Goal: Find contact information: Find contact information

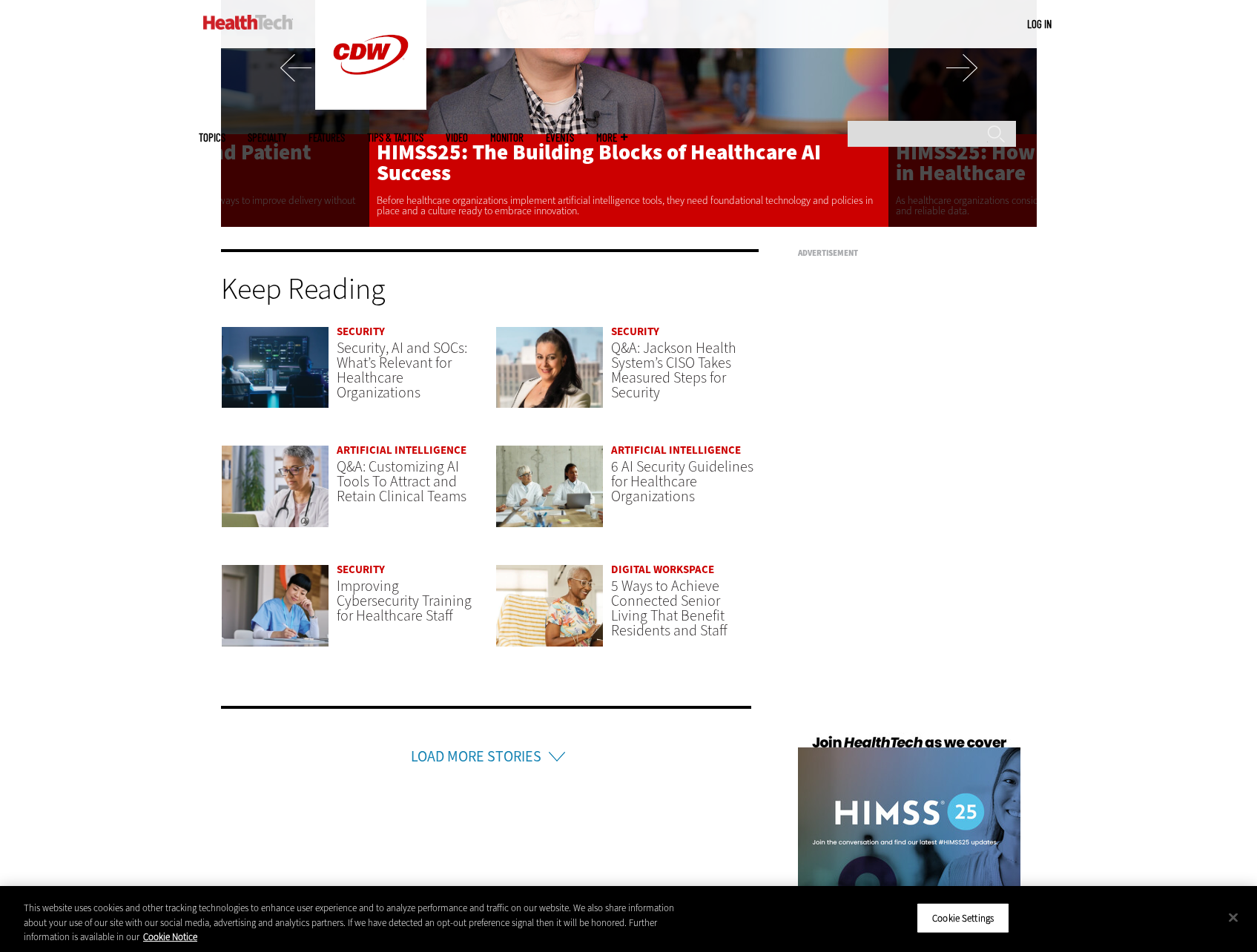
scroll to position [3466, 0]
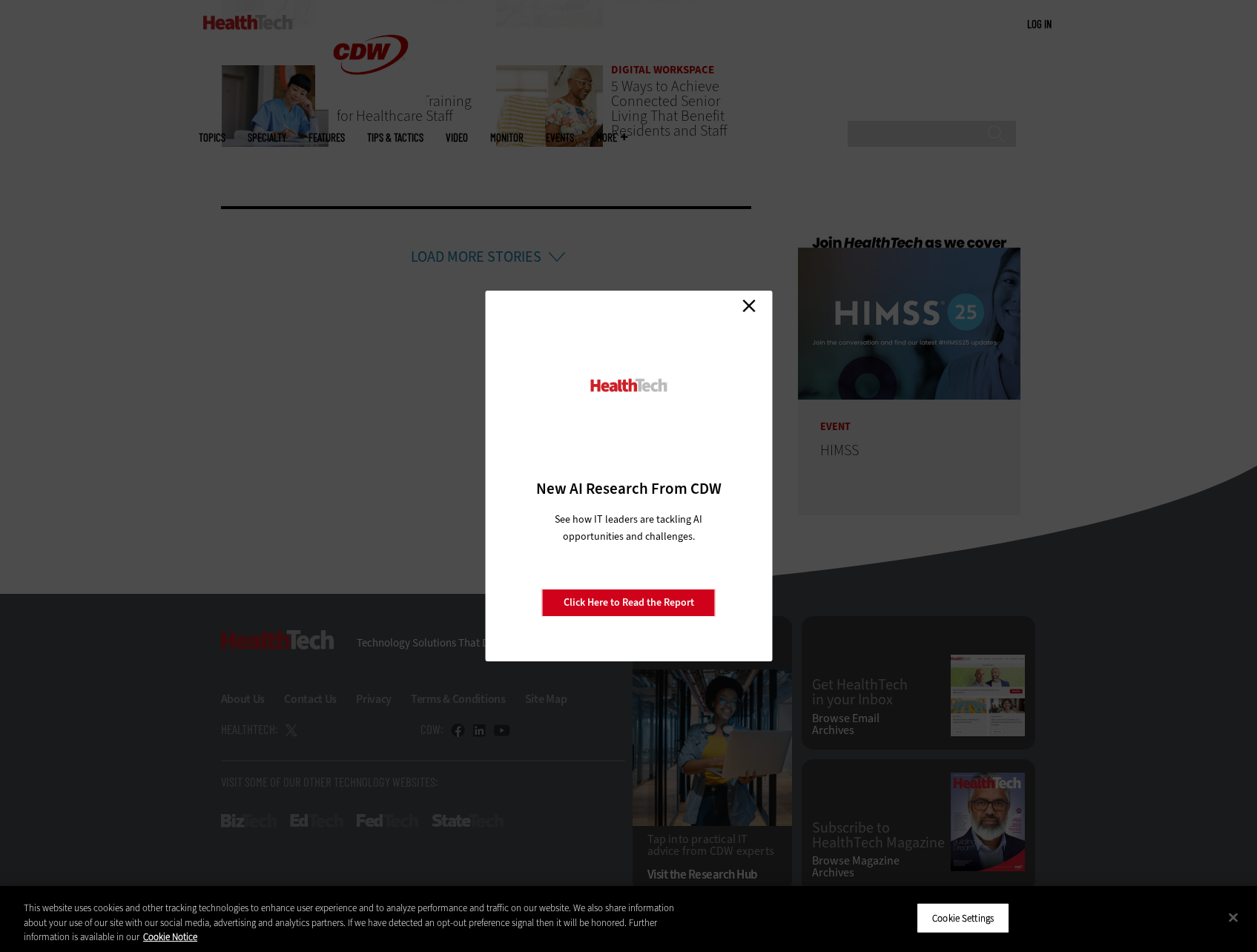
click at [744, 301] on link "Close" at bounding box center [749, 305] width 22 height 22
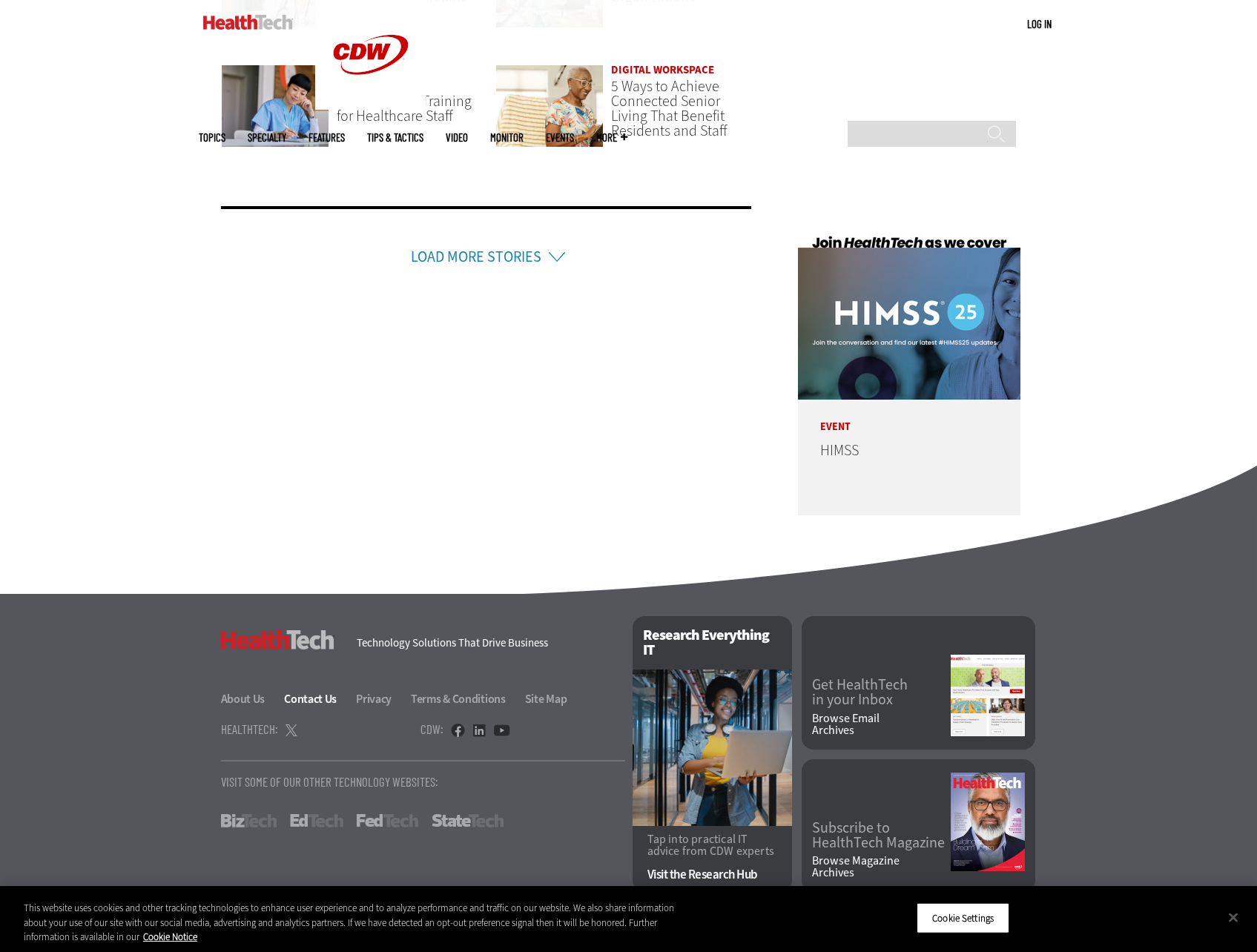
click at [313, 698] on link "Contact Us" at bounding box center [319, 699] width 70 height 15
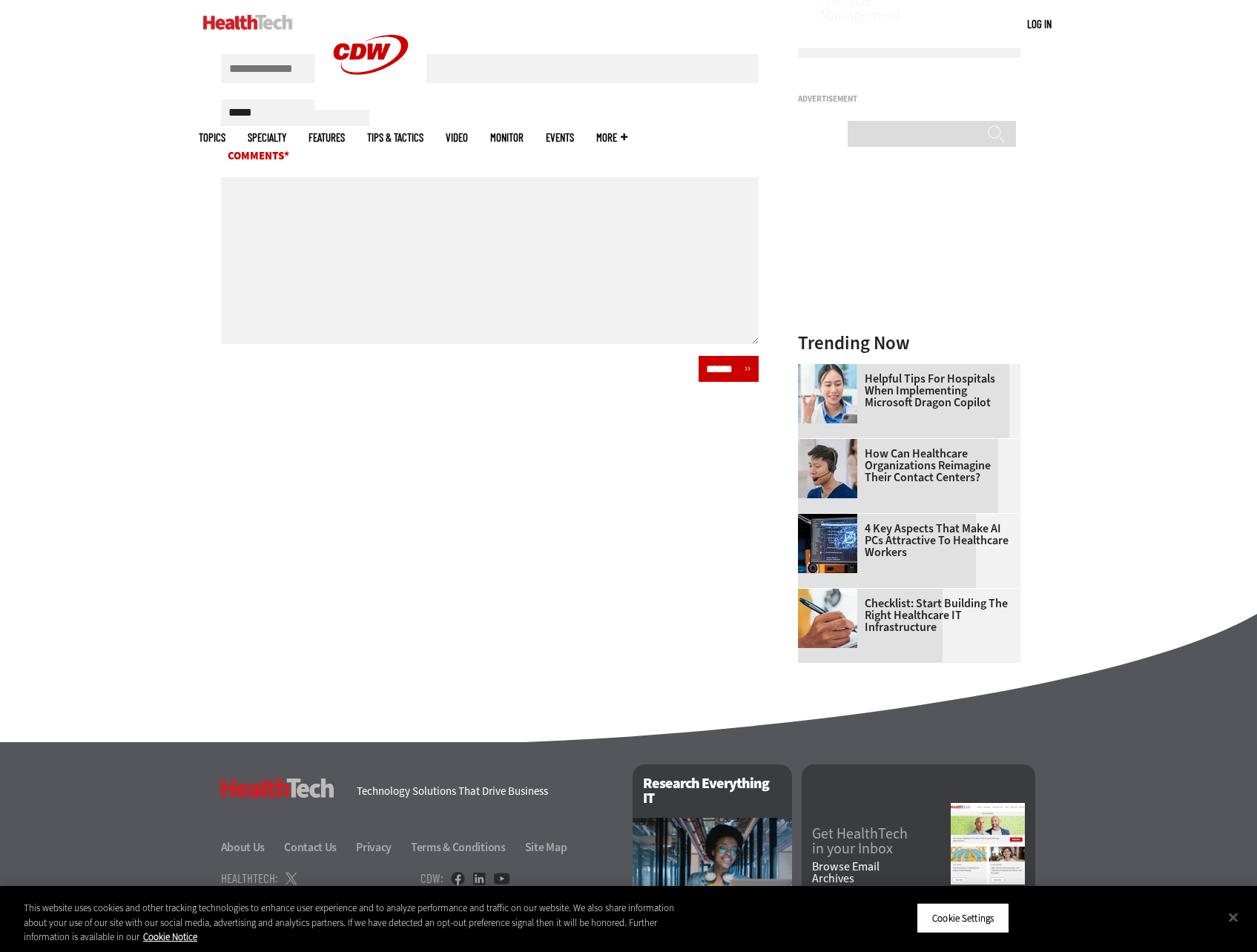
scroll to position [670, 0]
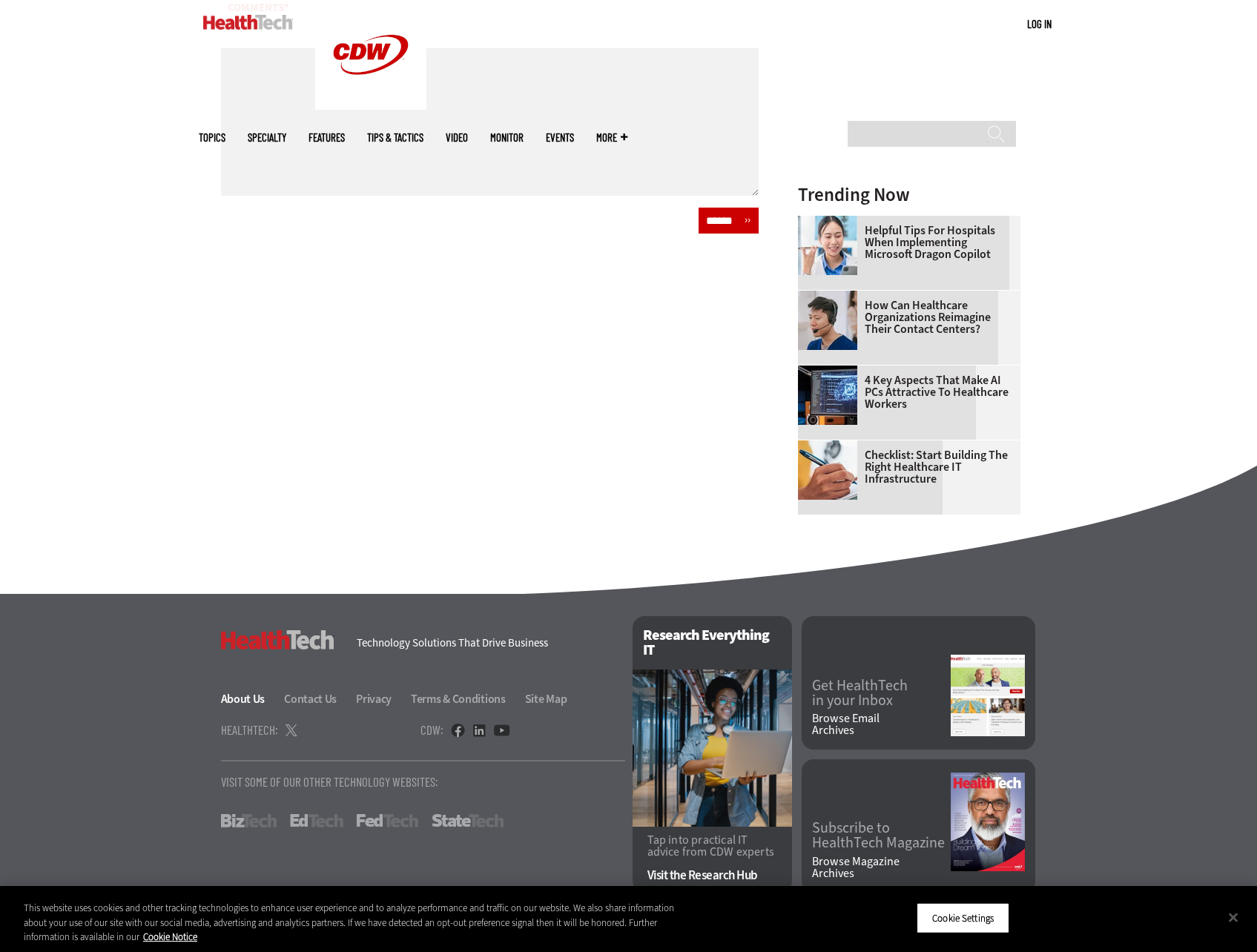
click at [238, 700] on link "About Us" at bounding box center [251, 699] width 62 height 15
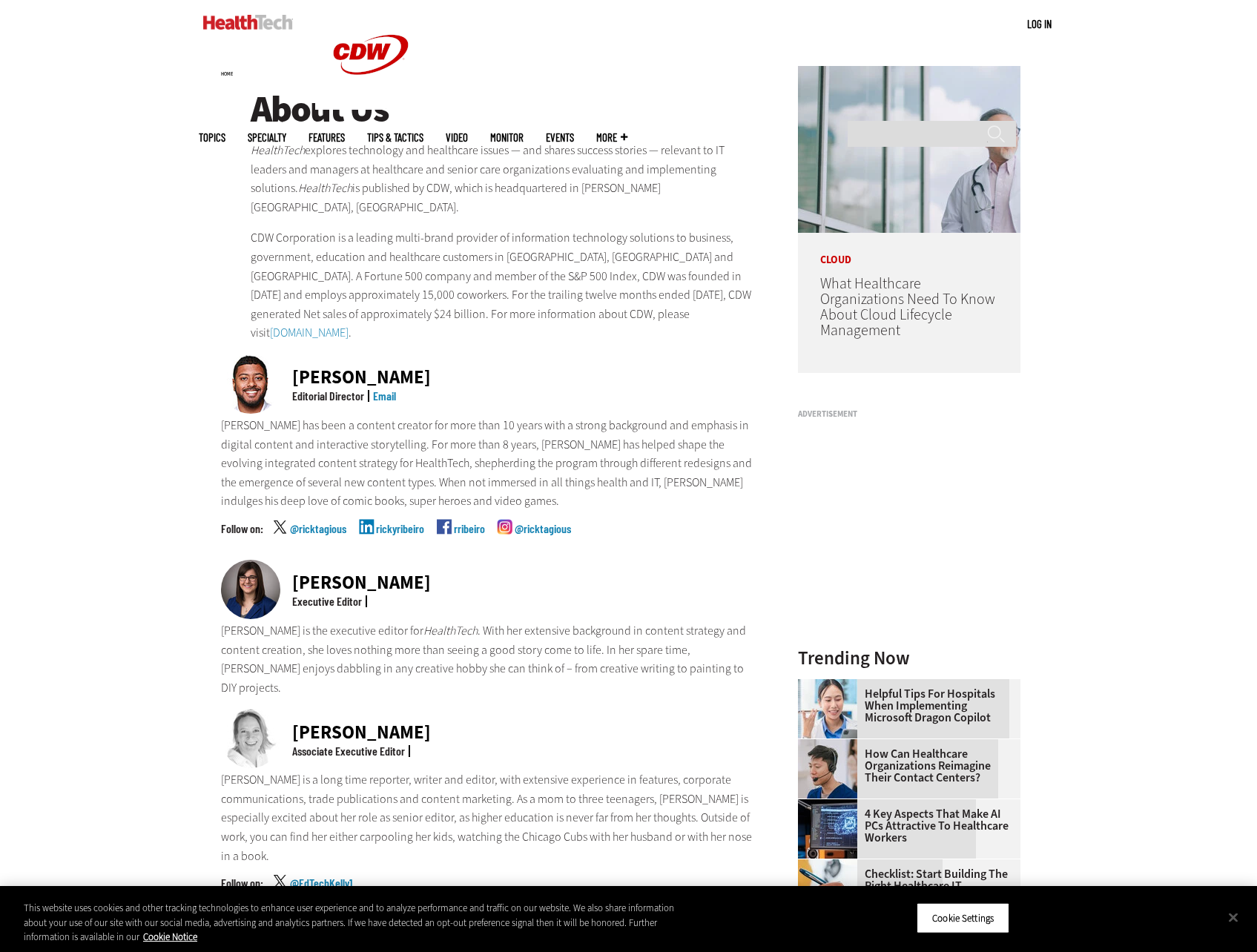
scroll to position [148, 0]
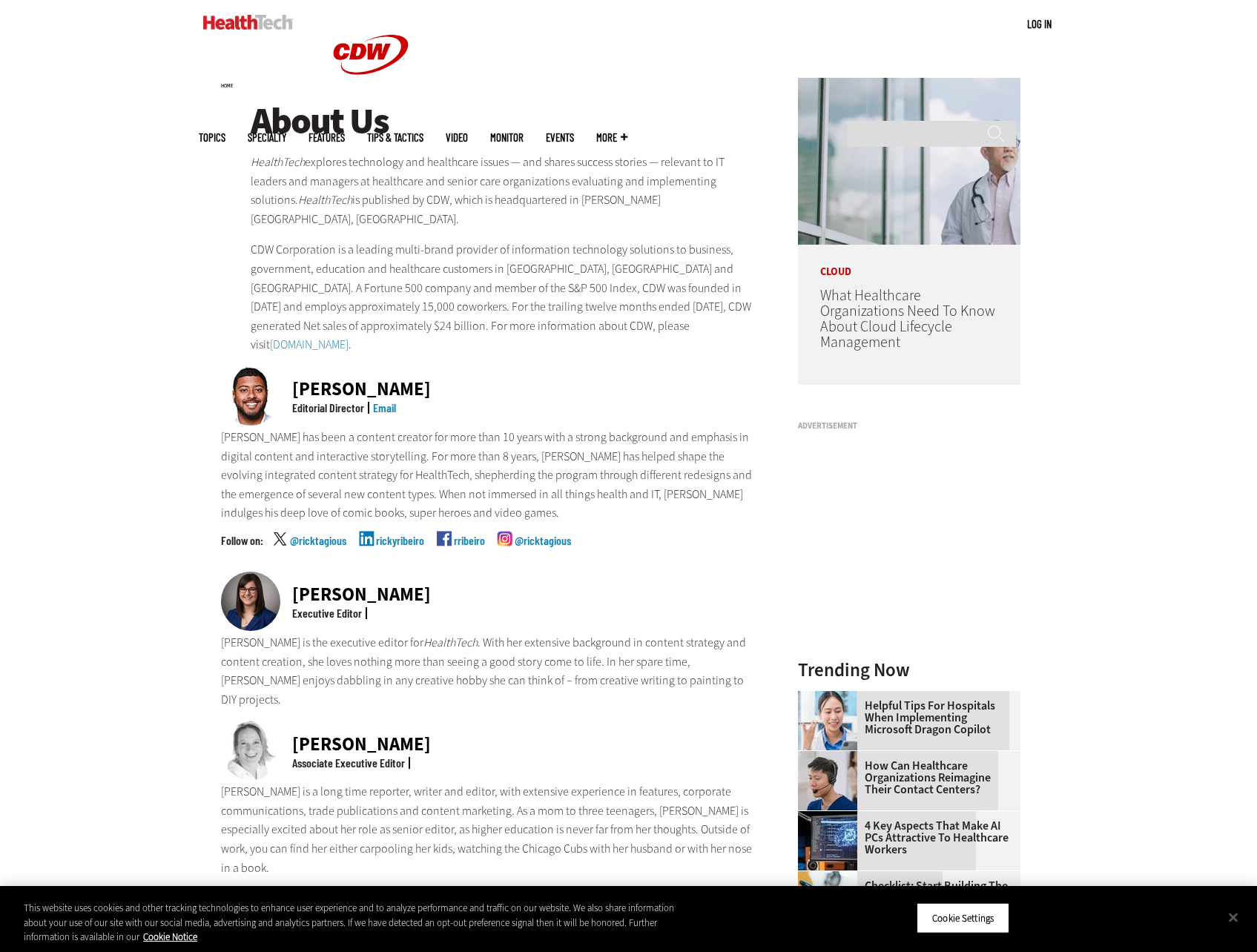
drag, startPoint x: 392, startPoint y: 389, endPoint x: 497, endPoint y: 356, distance: 110.1
click at [546, 342] on div "About Us HealthTech explores technology and healthcare issues — and shares succ…" at bounding box center [490, 963] width 539 height 1724
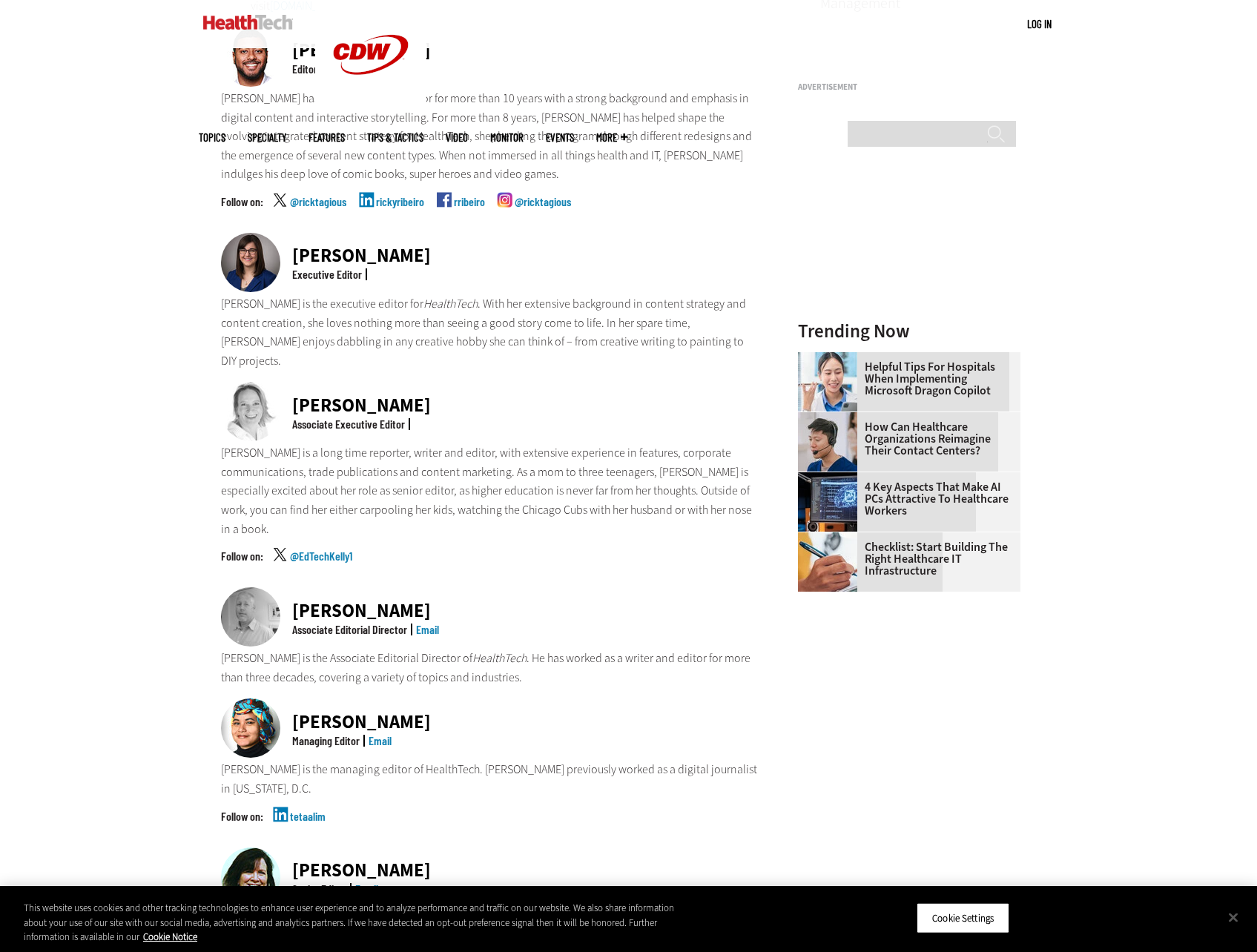
scroll to position [519, 0]
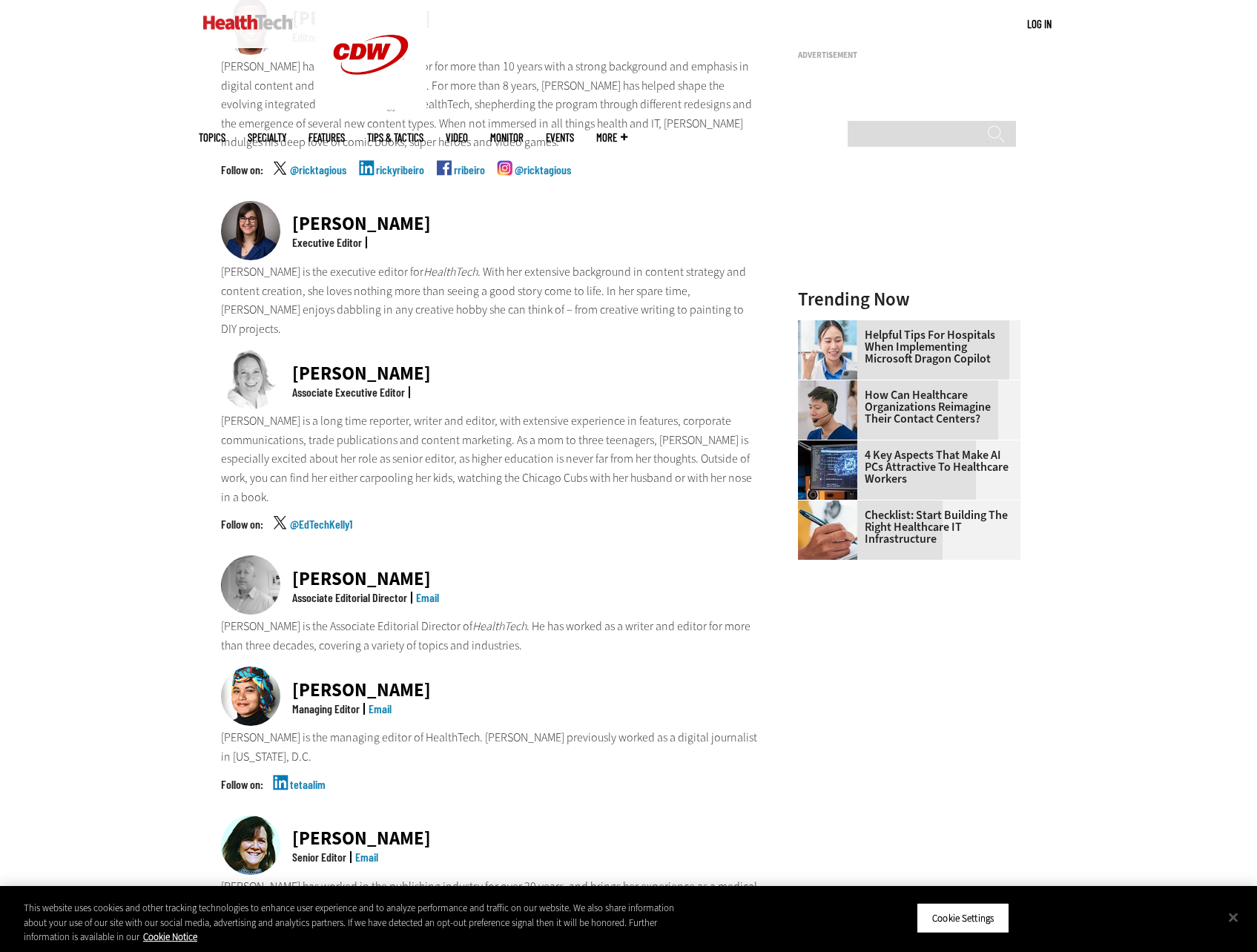
click at [418, 77] on p "Ricky has been a content creator for more than 10 years with a strong backgroun…" at bounding box center [490, 105] width 539 height 95
